Goal: Task Accomplishment & Management: Manage account settings

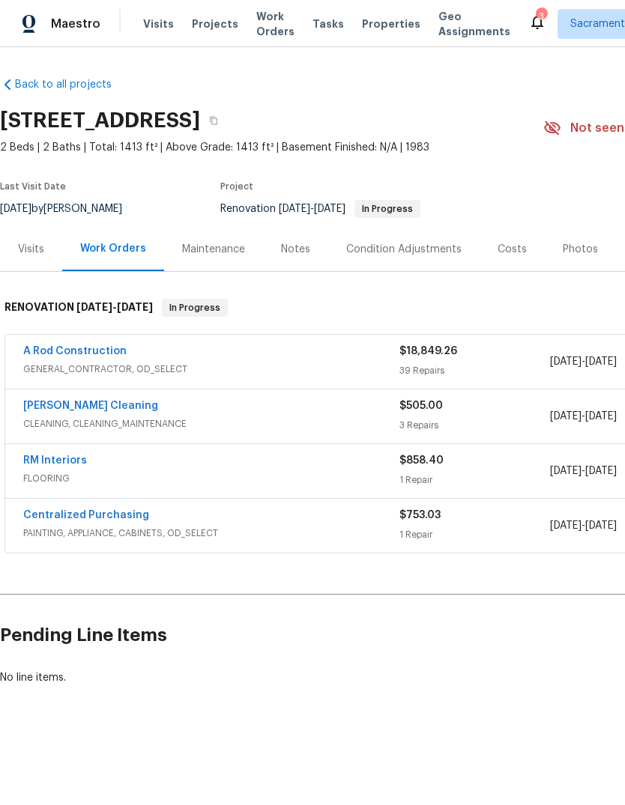
click at [283, 255] on div "Notes" at bounding box center [295, 249] width 29 height 15
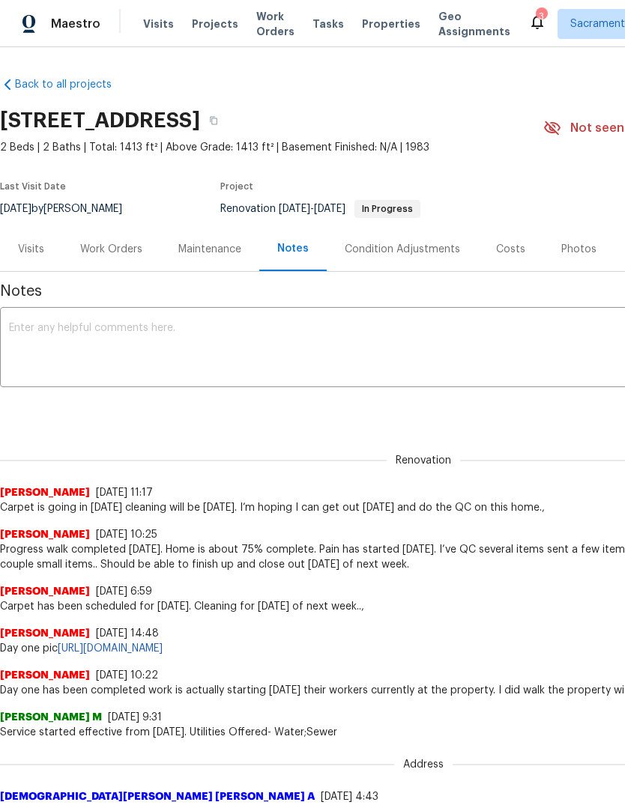
click at [44, 340] on textarea at bounding box center [423, 349] width 828 height 52
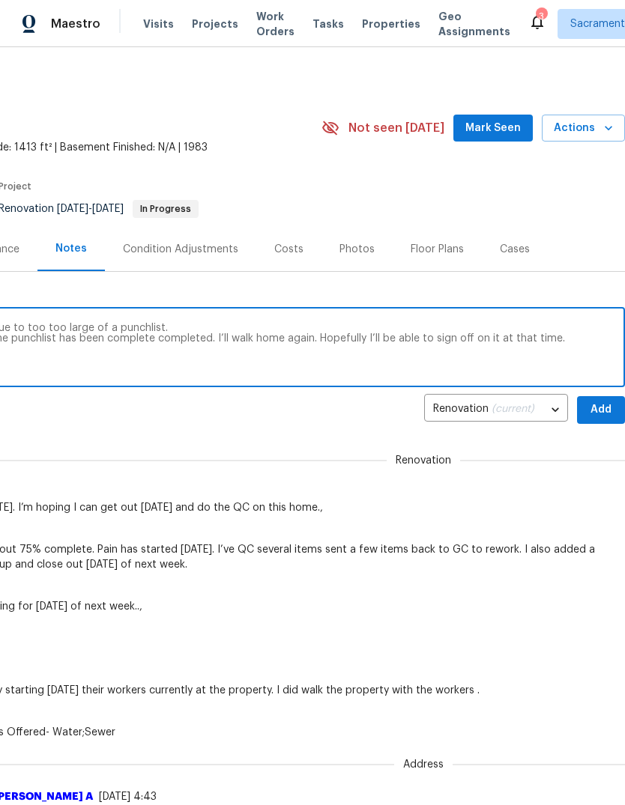
scroll to position [0, 222]
type textarea "I cannot sign off off on this home [DATE] due to too too large of a punchlist. …"
click at [602, 411] on span "Add" at bounding box center [601, 410] width 24 height 19
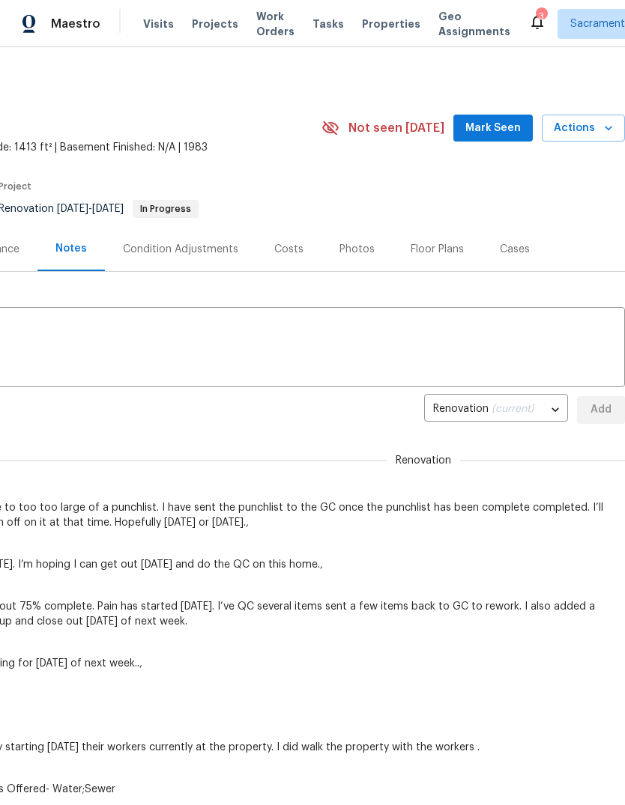
click at [515, 130] on span "Mark Seen" at bounding box center [492, 128] width 55 height 19
click at [512, 121] on span "Seen [DATE]" at bounding box center [497, 128] width 72 height 15
click at [528, 13] on icon at bounding box center [537, 22] width 18 height 18
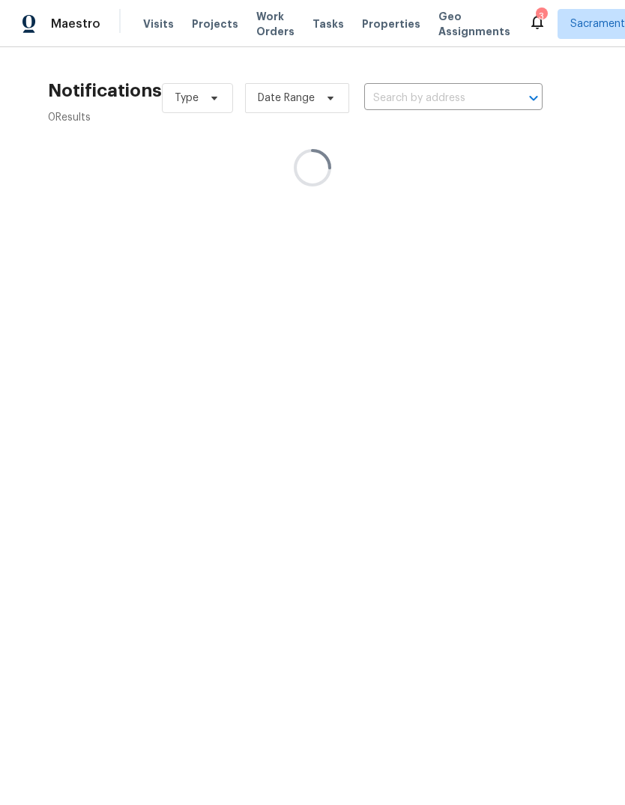
click at [535, 21] on div "3" at bounding box center [540, 16] width 10 height 15
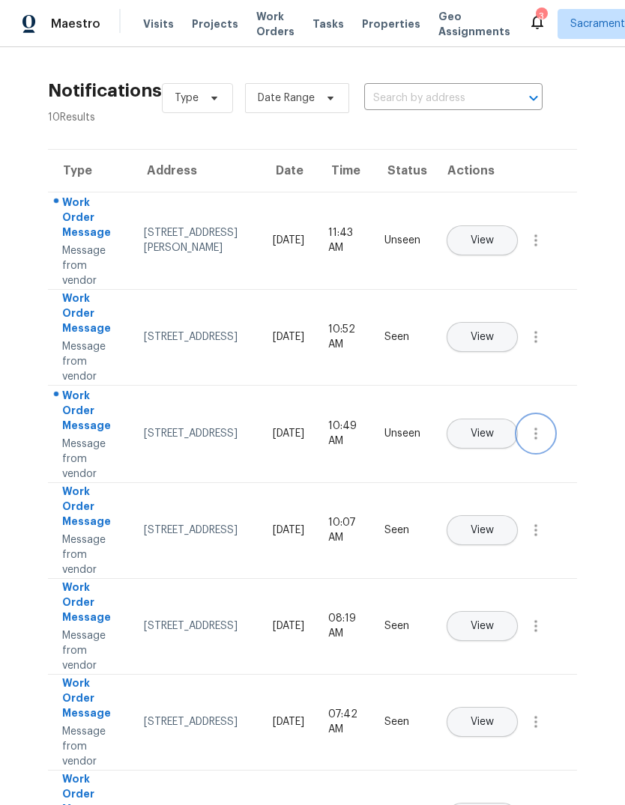
click at [529, 443] on icon "button" at bounding box center [535, 434] width 18 height 18
click at [492, 449] on div "Mark Seen" at bounding box center [450, 451] width 117 height 15
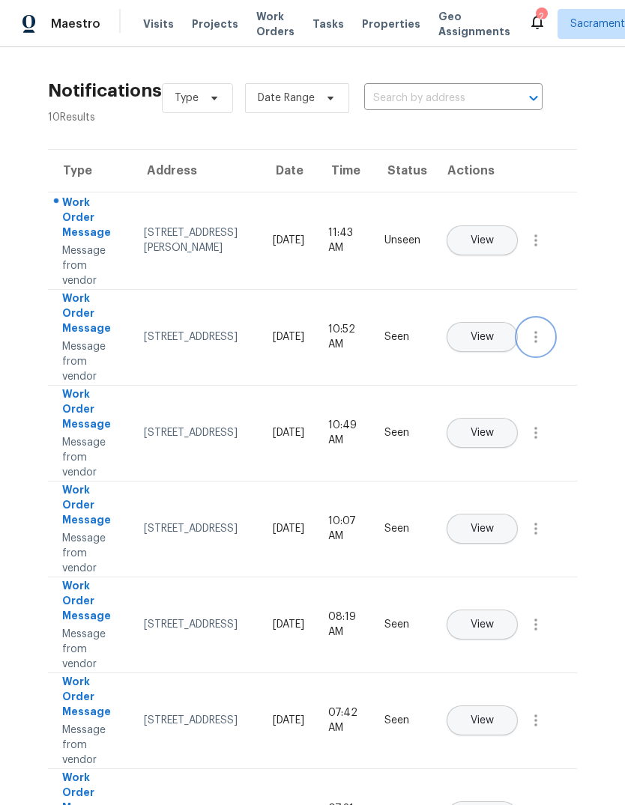
click at [532, 346] on icon "button" at bounding box center [535, 337] width 18 height 18
click at [494, 348] on div "[PERSON_NAME]" at bounding box center [450, 355] width 117 height 15
click at [529, 249] on icon "button" at bounding box center [535, 240] width 18 height 18
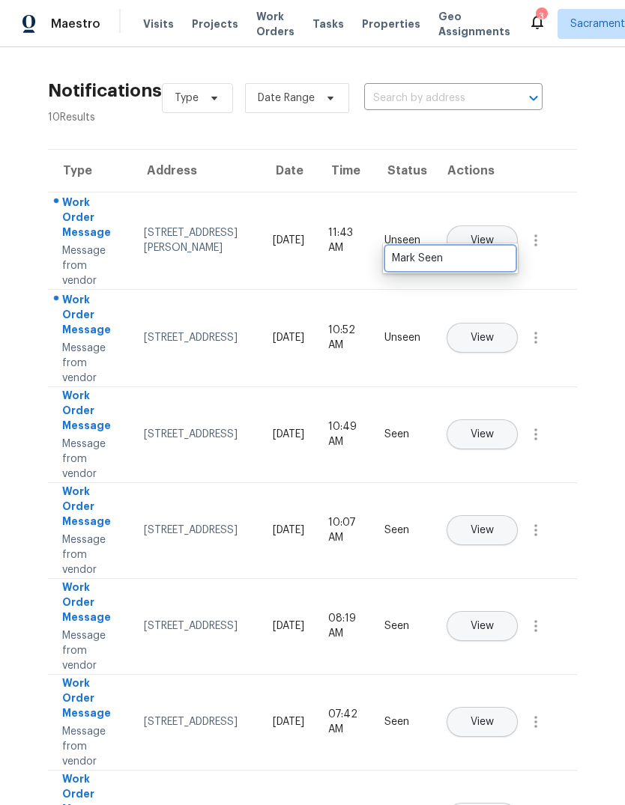
click at [494, 264] on div "Mark Seen" at bounding box center [450, 258] width 117 height 15
